Goal: Navigation & Orientation: Find specific page/section

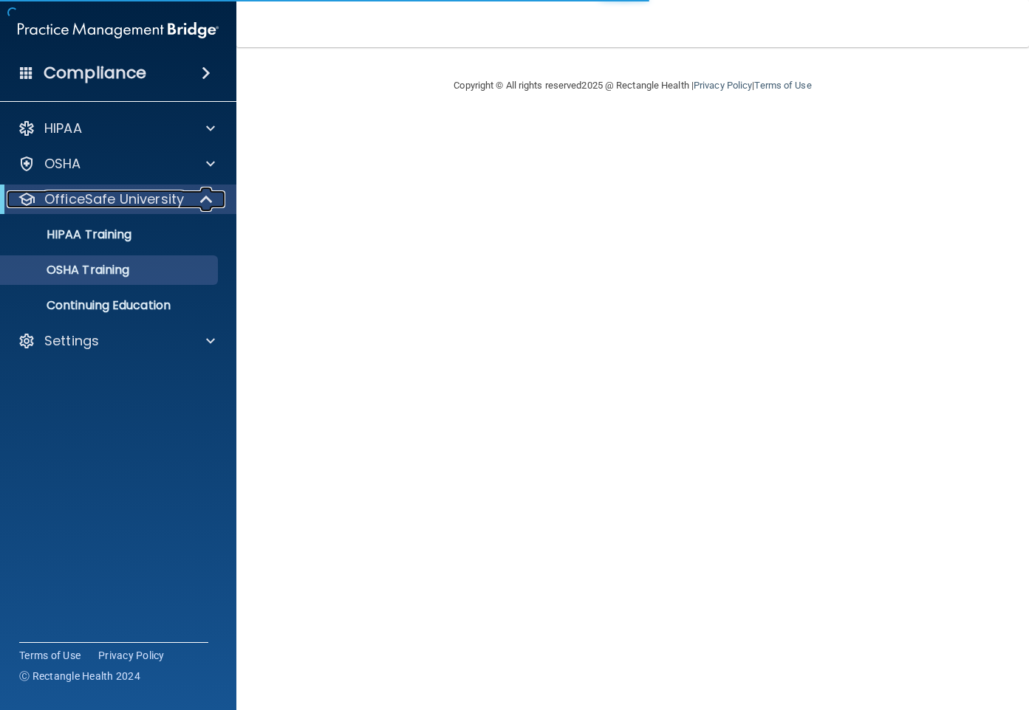
click at [205, 202] on span at bounding box center [208, 200] width 13 height 18
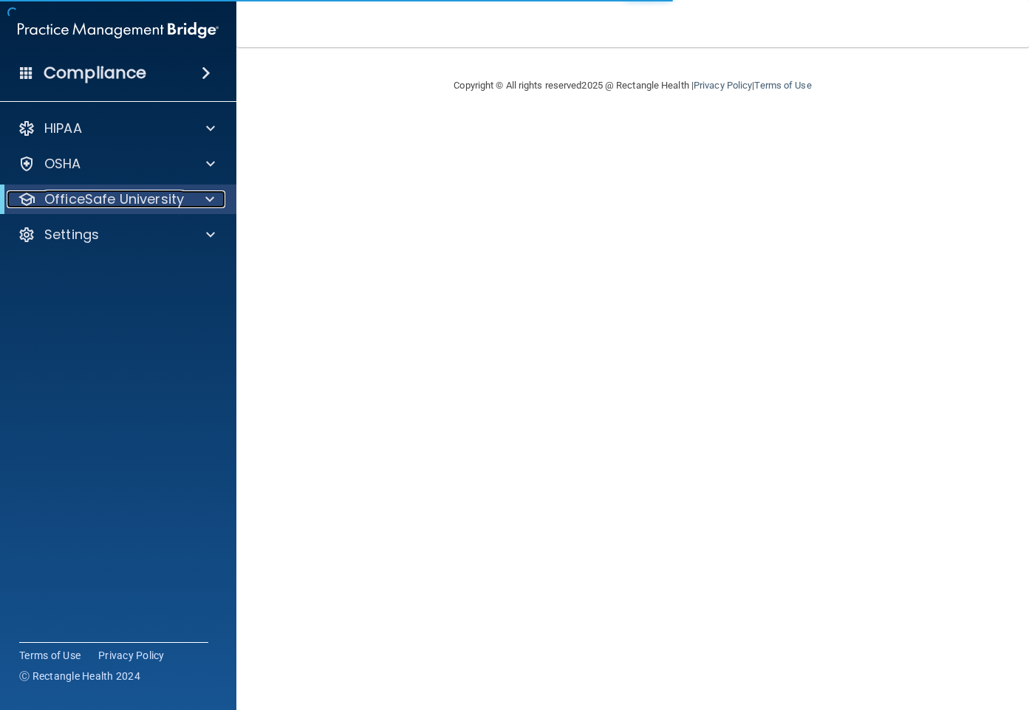
click at [205, 202] on span at bounding box center [209, 200] width 9 height 18
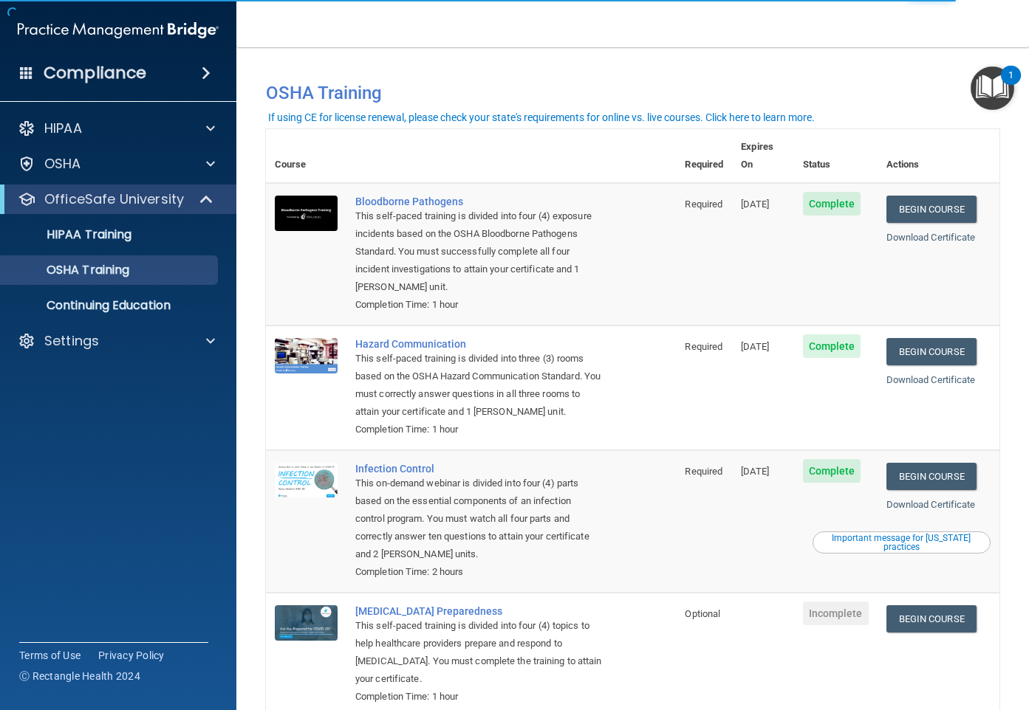
click at [1004, 84] on img "Open Resource Center, 1 new notification" at bounding box center [992, 88] width 44 height 44
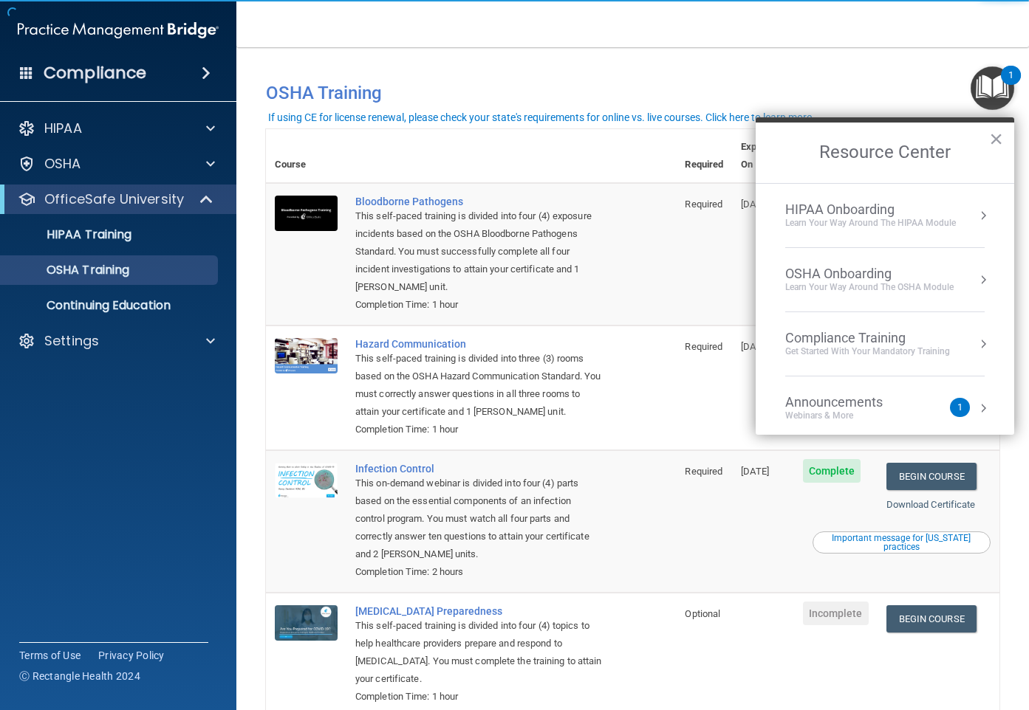
click at [914, 402] on div "Announcements Webinars & More" at bounding box center [863, 408] width 157 height 28
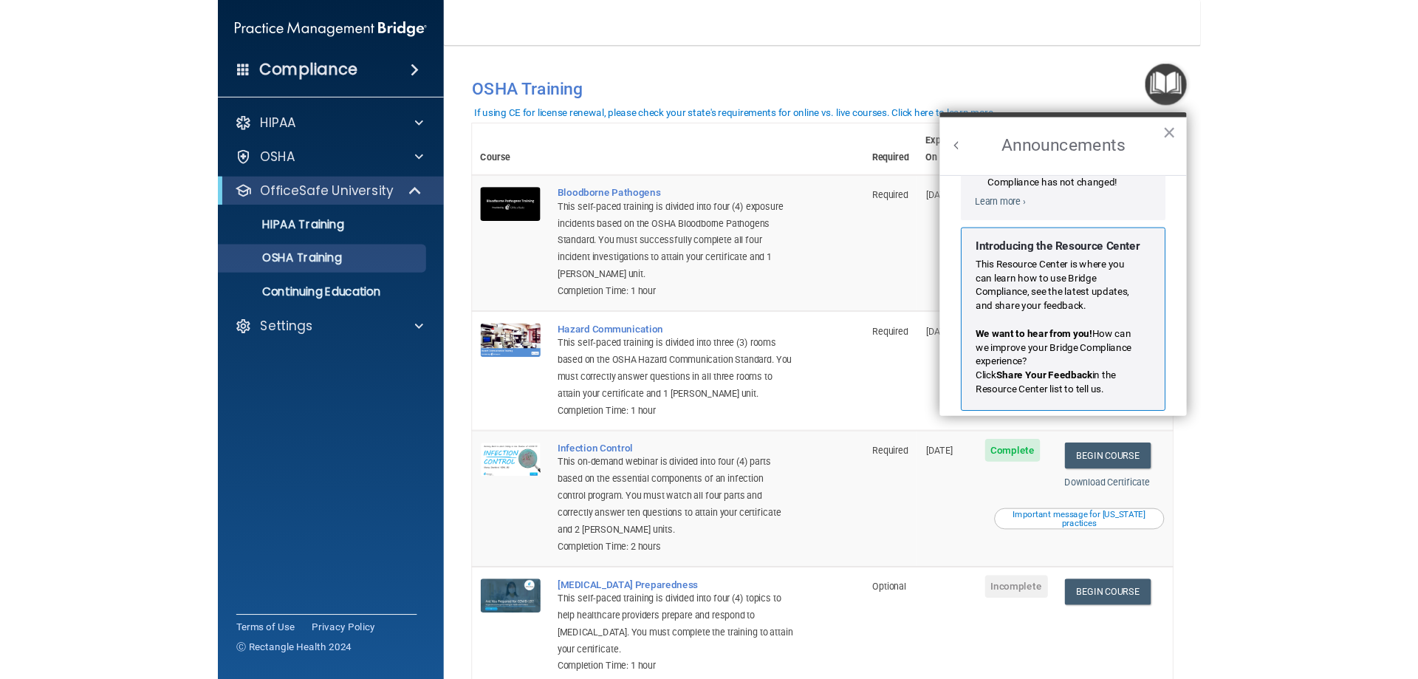
scroll to position [259, 0]
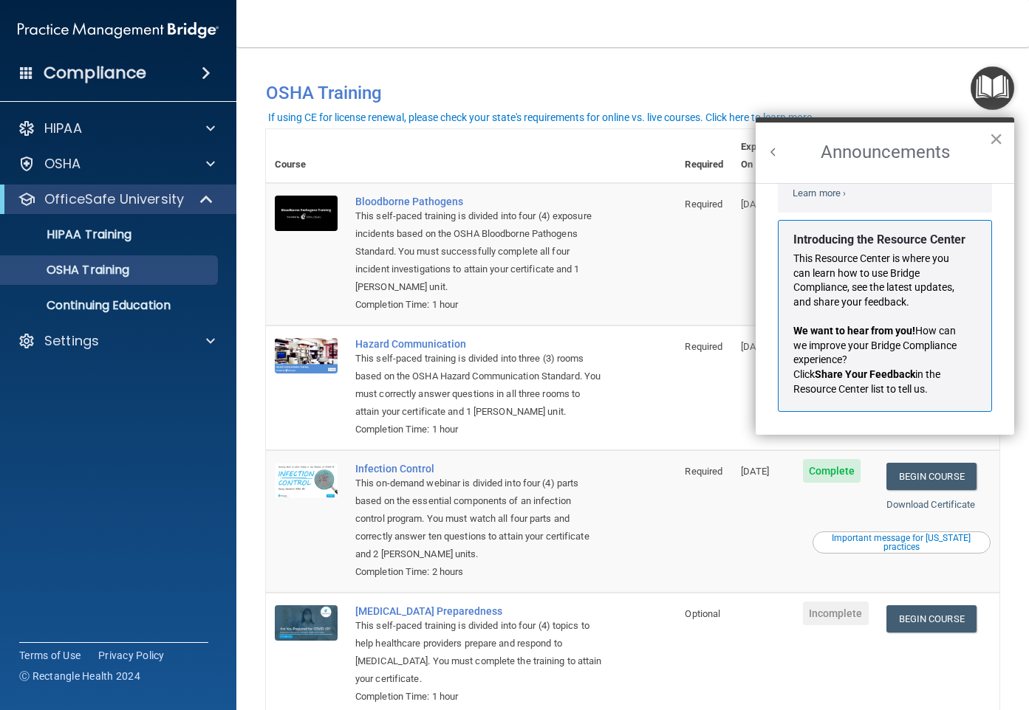
click at [998, 143] on button "×" at bounding box center [996, 139] width 14 height 24
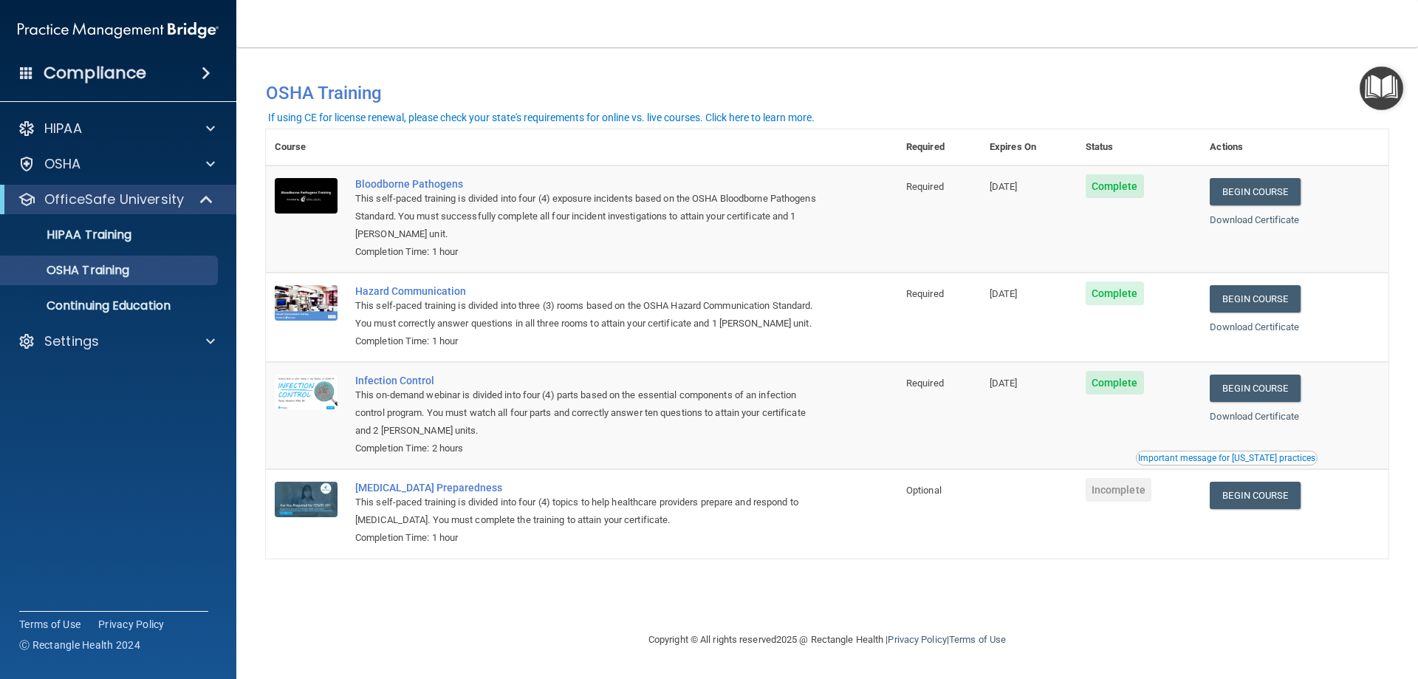
click at [150, 69] on div "Compliance" at bounding box center [118, 73] width 236 height 32
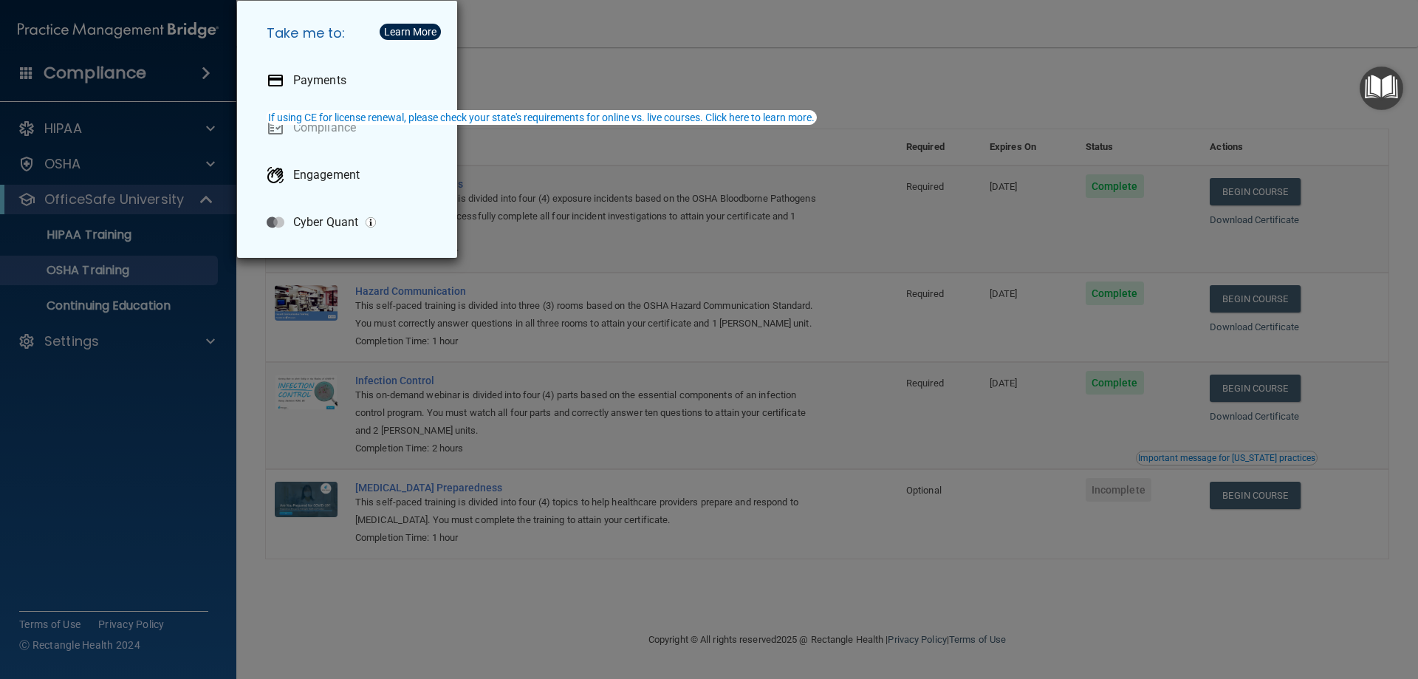
click at [69, 115] on div "Take me to: Payments Compliance Engagement Cyber Quant" at bounding box center [709, 339] width 1418 height 679
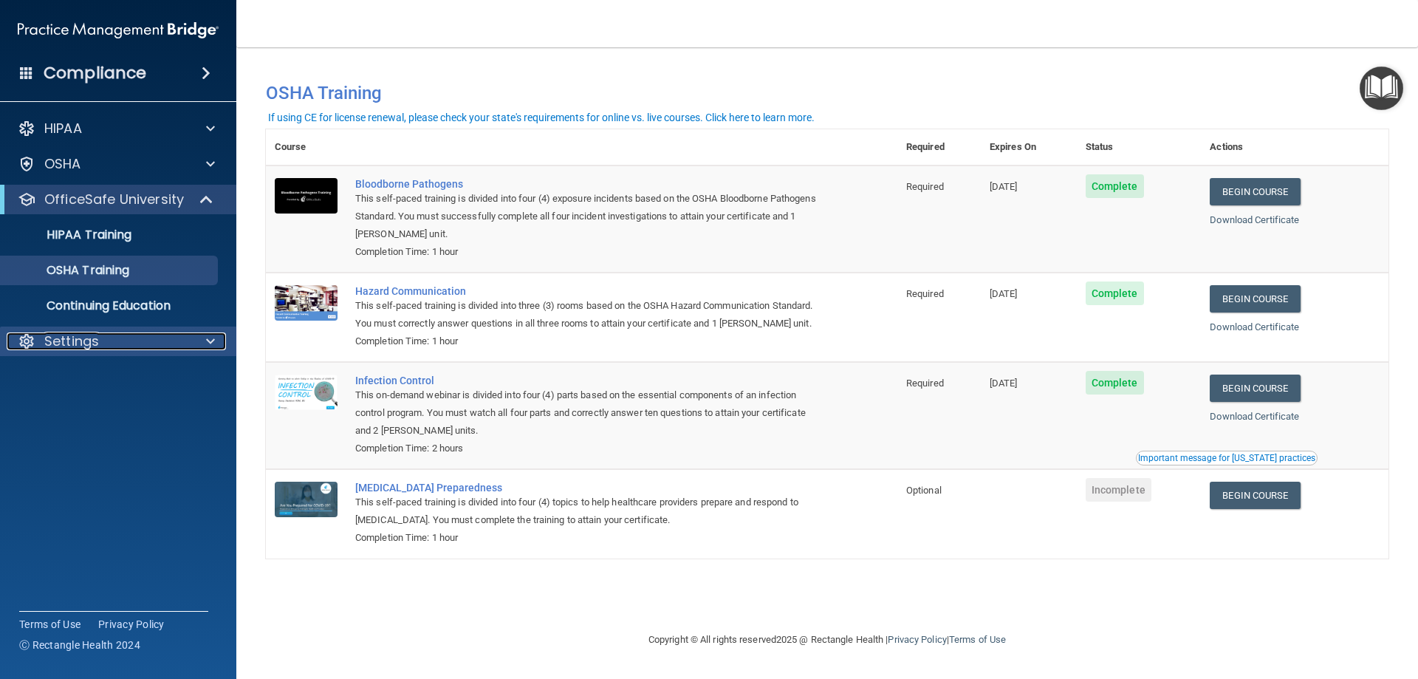
click at [100, 345] on div "Settings" at bounding box center [98, 341] width 183 height 18
click at [79, 416] on p "Sign Out" at bounding box center [111, 412] width 202 height 15
